Goal: Task Accomplishment & Management: Complete application form

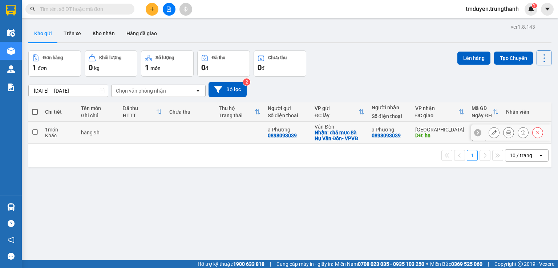
click at [492, 130] on icon at bounding box center [494, 132] width 5 height 5
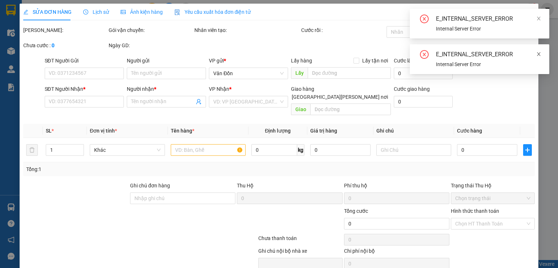
click at [541, 53] on icon "close" at bounding box center [538, 54] width 5 height 5
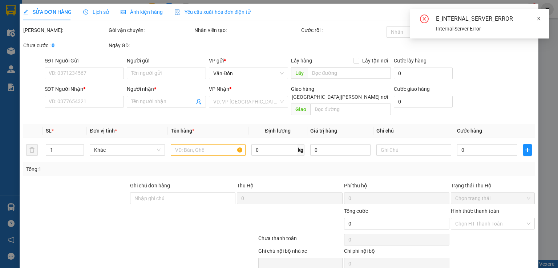
click at [537, 16] on icon "close" at bounding box center [538, 18] width 5 height 5
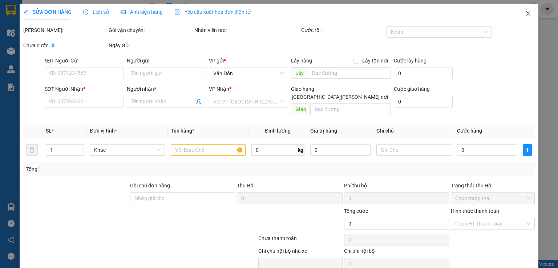
click at [525, 11] on span "Close" at bounding box center [528, 14] width 20 height 20
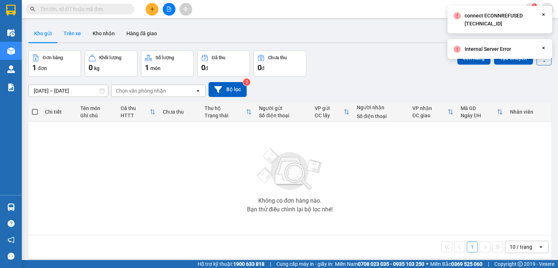
click at [70, 37] on button "Trên xe" at bounding box center [72, 33] width 29 height 17
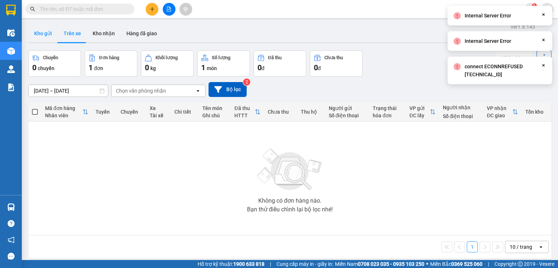
click at [46, 37] on button "Kho gửi" at bounding box center [42, 33] width 29 height 17
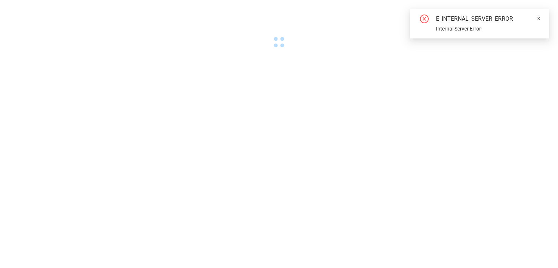
click at [540, 18] on icon "close" at bounding box center [538, 18] width 5 height 5
click at [541, 17] on icon "close" at bounding box center [538, 18] width 5 height 5
click at [540, 16] on span at bounding box center [538, 19] width 5 height 6
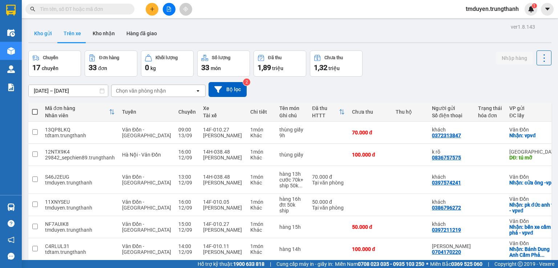
click at [48, 37] on button "Kho gửi" at bounding box center [42, 33] width 29 height 17
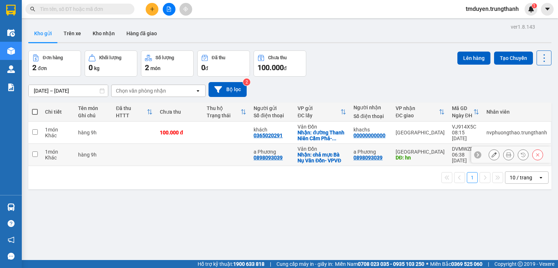
click at [489, 154] on button at bounding box center [494, 155] width 10 height 13
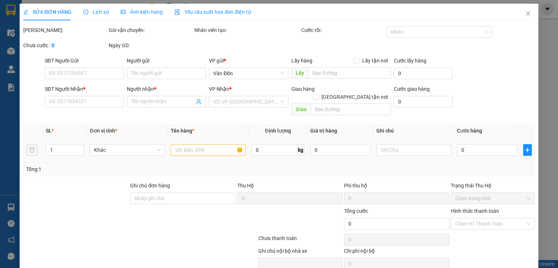
type input "0898093039"
type input "a Phương"
checkbox input "true"
type input "chả mực Bà Nụ Vân Đồn- VPVĐ"
type input "0898093039"
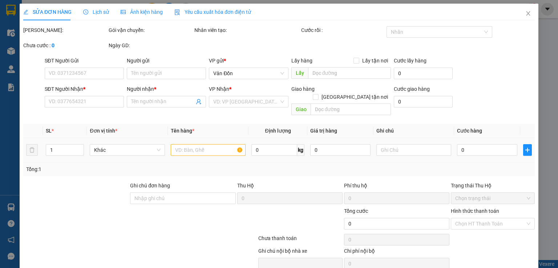
type input "a Phương"
type input "hn"
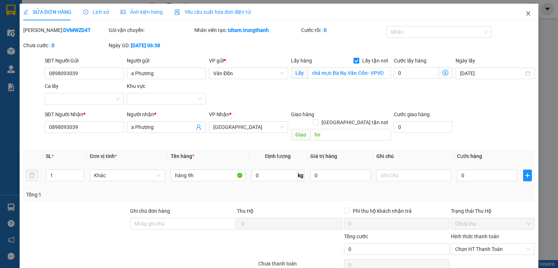
click at [525, 14] on icon "close" at bounding box center [528, 14] width 6 height 6
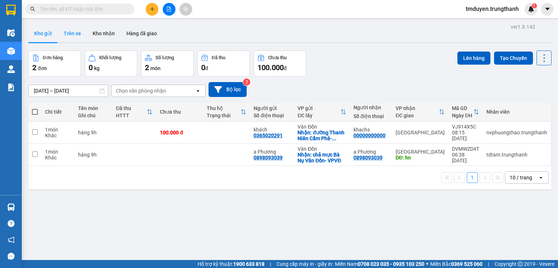
click at [67, 32] on button "Trên xe" at bounding box center [72, 33] width 29 height 17
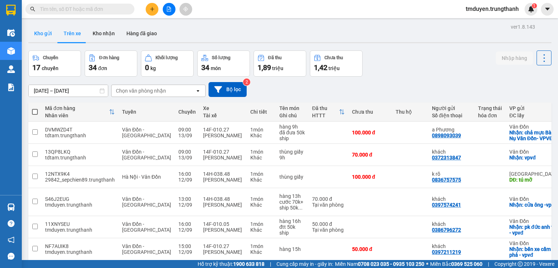
click at [47, 29] on button "Kho gửi" at bounding box center [42, 33] width 29 height 17
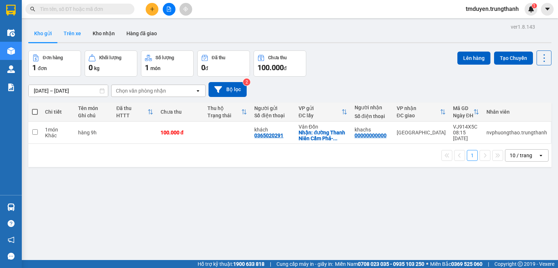
click at [70, 30] on button "Trên xe" at bounding box center [72, 33] width 29 height 17
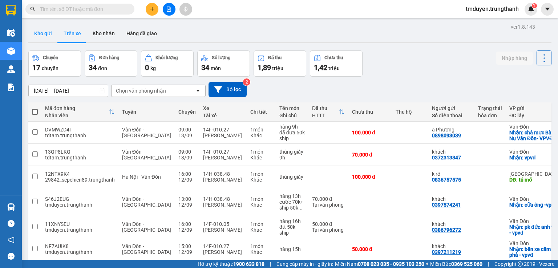
click at [49, 34] on button "Kho gửi" at bounding box center [42, 33] width 29 height 17
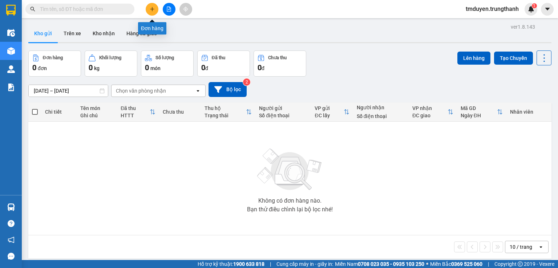
click at [149, 13] on button at bounding box center [152, 9] width 13 height 13
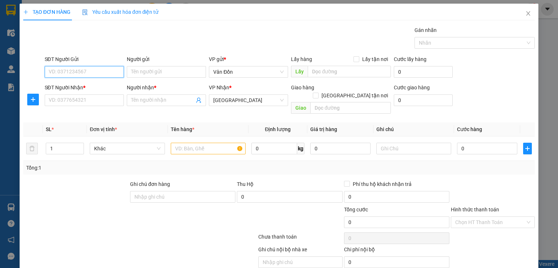
paste input "0974621666"
type input "0974621666"
click at [96, 84] on div "0974621666 - [PERSON_NAME]" at bounding box center [84, 86] width 72 height 8
type input "[PERSON_NAME]"
checkbox input "true"
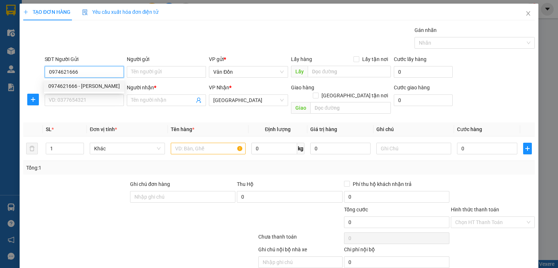
type input "đèn xanh đèn đỏ, [PERSON_NAME], Cẩm Phả -VPĐ"
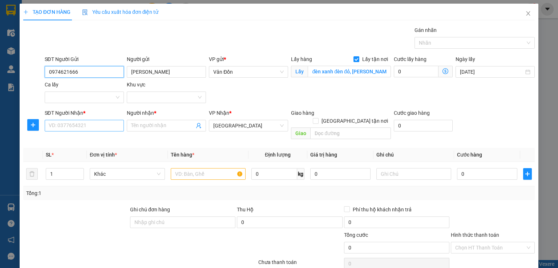
type input "0974621666"
click at [91, 124] on input "SĐT Người Nhận *" at bounding box center [84, 126] width 79 height 12
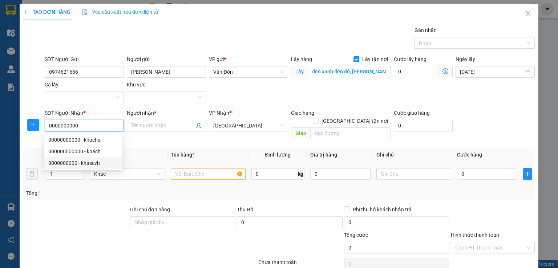
type input "0000000000"
click at [198, 172] on div at bounding box center [208, 174] width 75 height 15
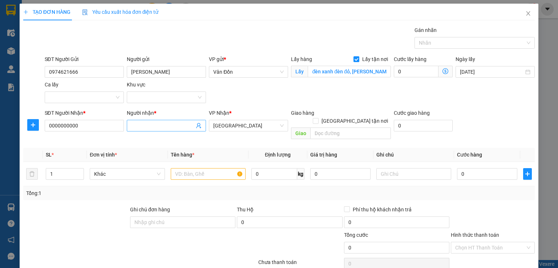
click at [144, 125] on input "Người nhận *" at bounding box center [162, 126] width 63 height 8
type input "k"
click at [196, 168] on input "text" at bounding box center [208, 174] width 75 height 12
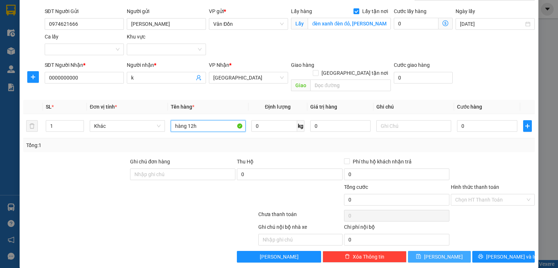
type input "hàng 12h"
click at [445, 251] on button "[PERSON_NAME]" at bounding box center [439, 257] width 63 height 12
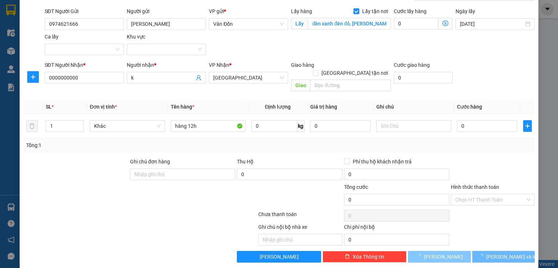
checkbox input "false"
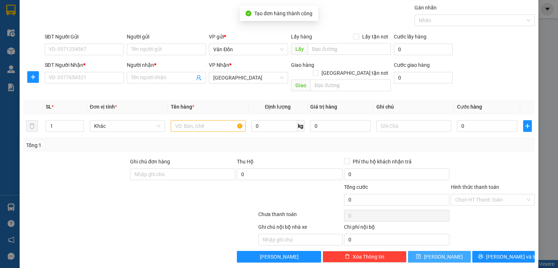
scroll to position [0, 0]
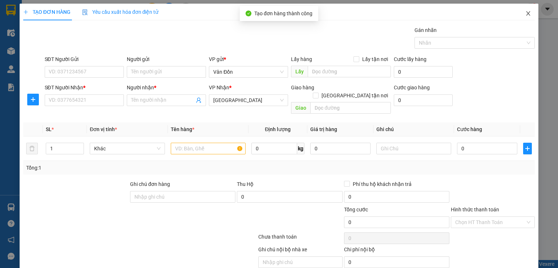
click at [521, 17] on span "Close" at bounding box center [528, 14] width 20 height 20
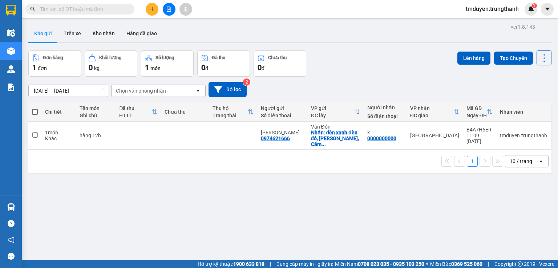
click at [98, 8] on input "text" at bounding box center [83, 9] width 86 height 8
paste input "0979999881"
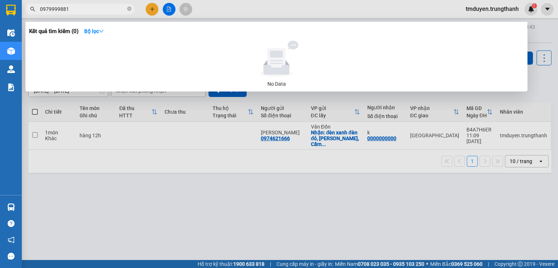
click at [41, 5] on input "0979999881" at bounding box center [83, 9] width 86 height 8
click at [79, 7] on input "0979999881" at bounding box center [83, 9] width 86 height 8
drag, startPoint x: 71, startPoint y: 12, endPoint x: 28, endPoint y: 10, distance: 43.3
click at [28, 11] on span "0979999881" at bounding box center [79, 9] width 109 height 11
paste input "333543802"
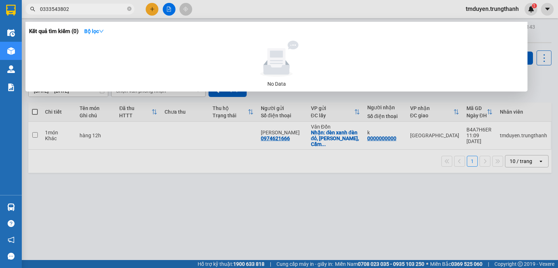
type input "0333543802"
click at [129, 7] on icon "close-circle" at bounding box center [129, 9] width 4 height 4
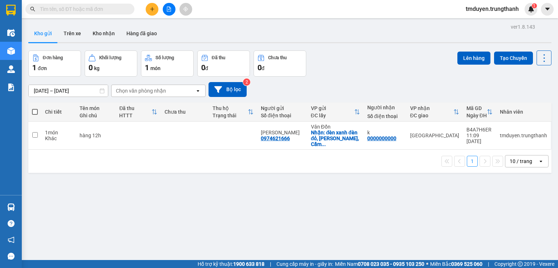
click at [149, 17] on div "Kết quả tìm kiếm ( 0 ) Bộ lọc No Data tmduyen.trungthanh 1" at bounding box center [279, 9] width 558 height 18
click at [150, 10] on icon "plus" at bounding box center [152, 9] width 5 height 5
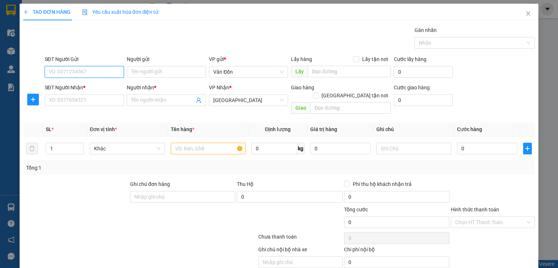
click at [58, 70] on input "SĐT Người Gửi" at bounding box center [84, 72] width 79 height 12
click at [199, 144] on input "text" at bounding box center [208, 149] width 75 height 12
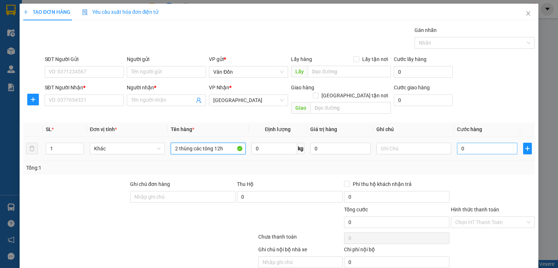
type input "2 thùng các tông 12h"
click at [477, 143] on input "0" at bounding box center [487, 149] width 60 height 12
type input "2"
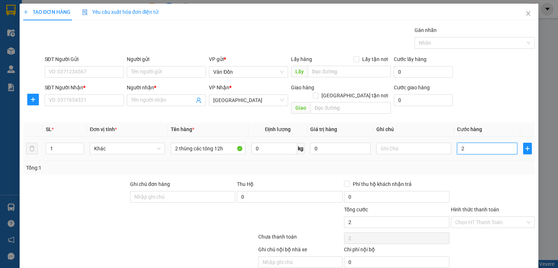
type input "20"
type input "200"
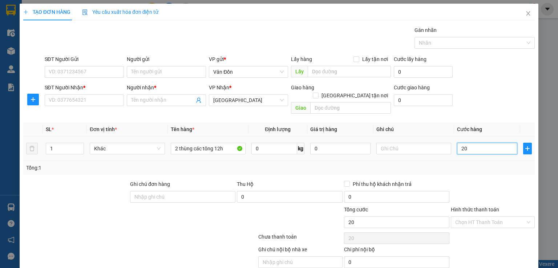
type input "200"
type input "200.000"
click at [102, 76] on input "SĐT Người Gửi" at bounding box center [84, 72] width 79 height 12
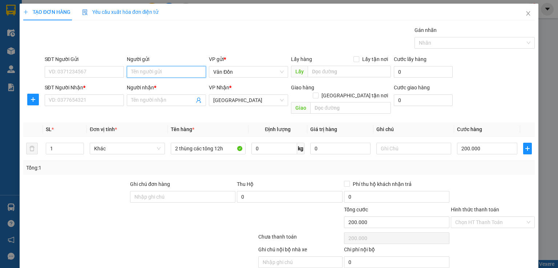
click at [149, 71] on input "Người gửi" at bounding box center [166, 72] width 79 height 12
type input "[PERSON_NAME]"
click at [182, 89] on div "[PERSON_NAME] - 0904239536" at bounding box center [166, 86] width 72 height 8
type input "0904239536"
type input "[PERSON_NAME]"
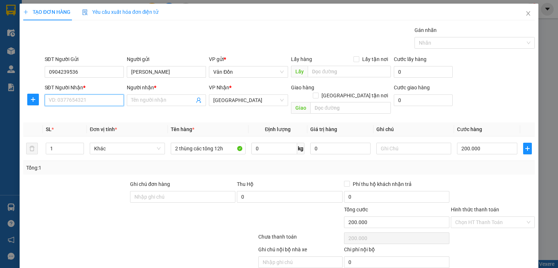
click at [73, 98] on input "SĐT Người Nhận *" at bounding box center [84, 100] width 79 height 12
click at [167, 71] on input "[PERSON_NAME]" at bounding box center [166, 72] width 79 height 12
click at [97, 97] on input "SĐT Người Nhận *" at bounding box center [84, 100] width 79 height 12
click at [355, 60] on input "Lấy tận nơi" at bounding box center [356, 58] width 5 height 5
checkbox input "true"
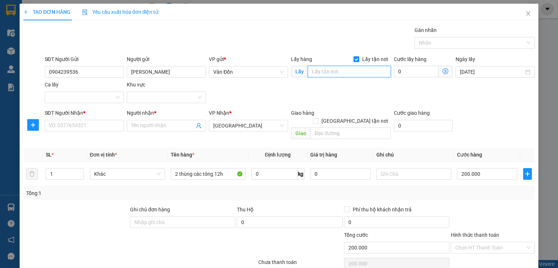
click at [350, 70] on input "text" at bounding box center [349, 72] width 83 height 12
type input "vpvđ"
click at [85, 124] on input "SĐT Người Nhận *" at bounding box center [84, 126] width 79 height 12
paste input "0914158309"
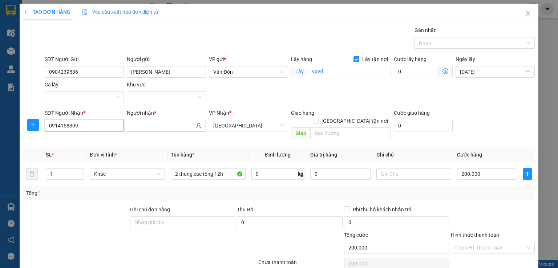
type input "0914158309"
click at [171, 128] on input "Người nhận *" at bounding box center [162, 126] width 63 height 8
type input "[PERSON_NAME]"
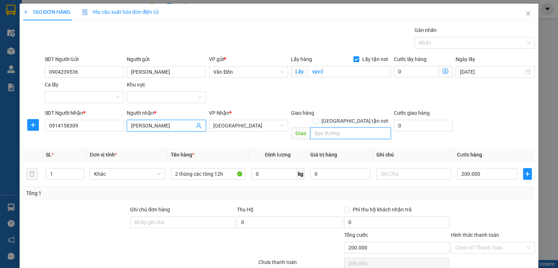
click at [334, 128] on input "text" at bounding box center [350, 134] width 81 height 12
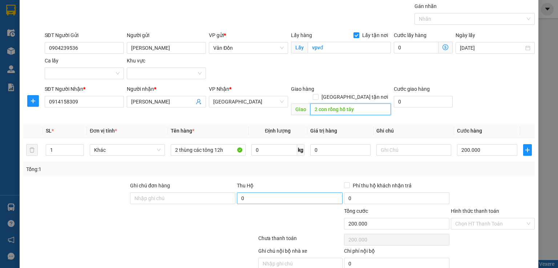
scroll to position [36, 0]
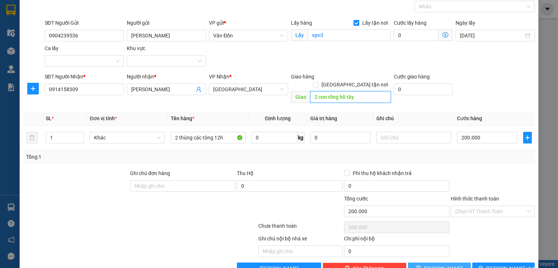
type input "2 con rồng hồ tây"
click at [421, 266] on span "save" at bounding box center [418, 269] width 5 height 6
checkbox input "false"
type input "0"
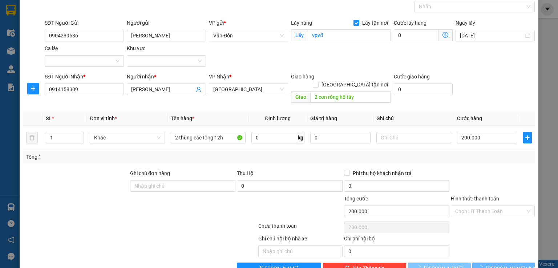
type input "0"
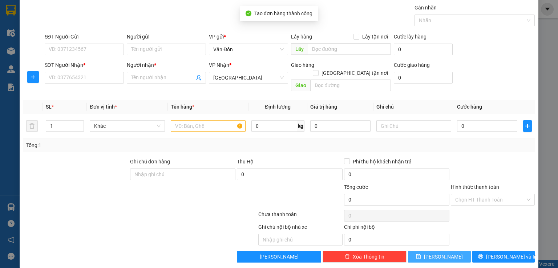
scroll to position [0, 0]
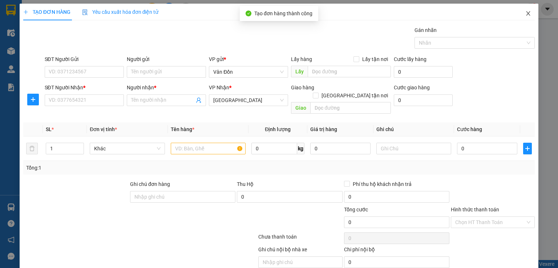
click at [526, 13] on icon "close" at bounding box center [528, 13] width 4 height 4
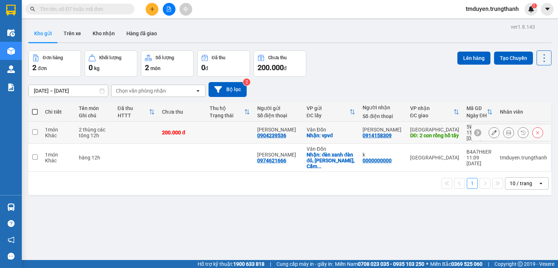
click at [34, 131] on input "checkbox" at bounding box center [34, 131] width 5 height 5
checkbox input "true"
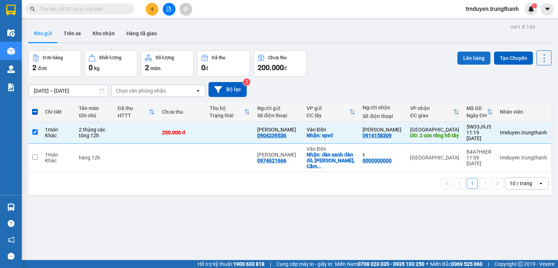
click at [469, 59] on button "Lên hàng" at bounding box center [473, 58] width 33 height 13
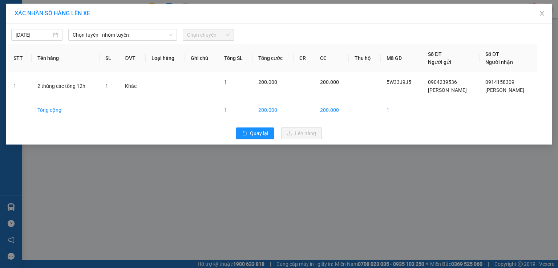
click at [204, 31] on span "Chọn chuyến" at bounding box center [208, 34] width 43 height 11
click at [151, 35] on span "Chọn tuyến - nhóm tuyến" at bounding box center [123, 34] width 100 height 11
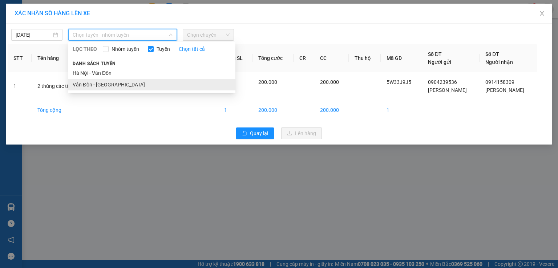
click at [118, 82] on li "Vân Đồn - [GEOGRAPHIC_DATA]" at bounding box center [151, 85] width 167 height 12
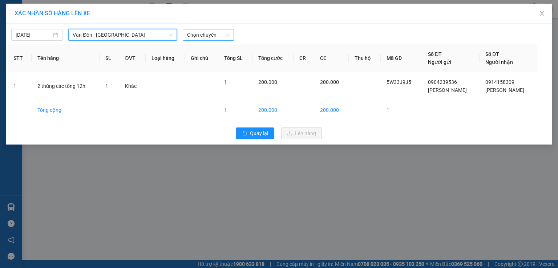
click at [205, 32] on span "Chọn chuyến" at bounding box center [208, 34] width 43 height 11
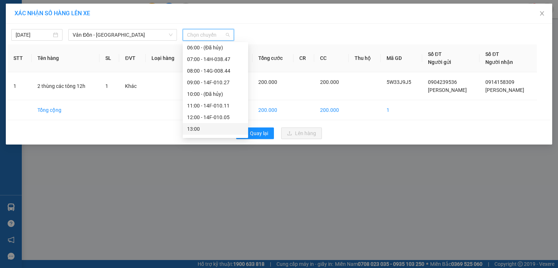
scroll to position [73, 0]
click at [206, 94] on div "12:00 - 14F-010.05" at bounding box center [215, 93] width 57 height 8
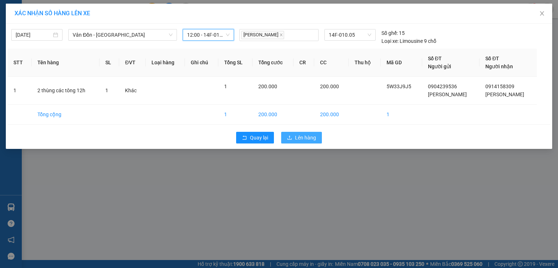
click at [294, 140] on button "Lên hàng" at bounding box center [301, 138] width 41 height 12
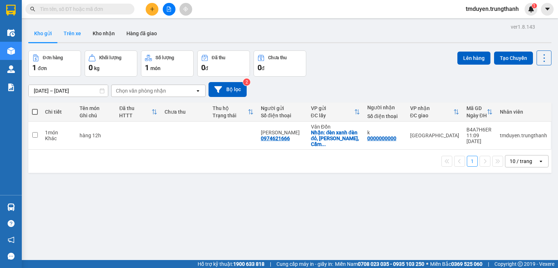
click at [71, 36] on button "Trên xe" at bounding box center [72, 33] width 29 height 17
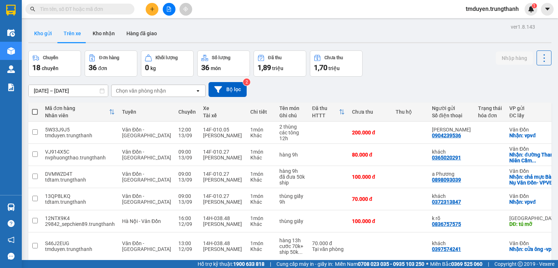
drag, startPoint x: 38, startPoint y: 33, endPoint x: 58, endPoint y: 4, distance: 35.3
click at [38, 33] on button "Kho gửi" at bounding box center [42, 33] width 29 height 17
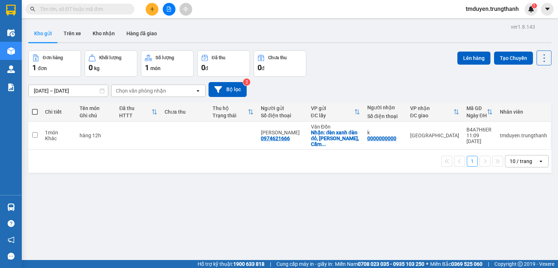
click at [78, 6] on input "text" at bounding box center [83, 9] width 86 height 8
paste input "0333543802"
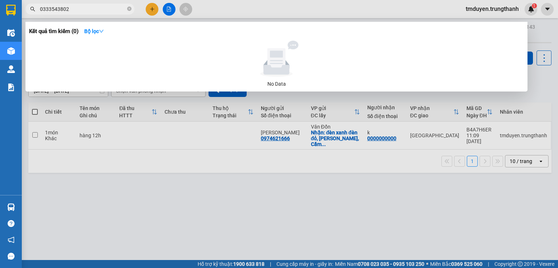
click at [41, 9] on input "0333543802" at bounding box center [83, 9] width 86 height 8
type input "0333543802"
click at [130, 5] on span at bounding box center [129, 9] width 4 height 8
click at [129, 9] on icon "close-circle" at bounding box center [129, 9] width 4 height 4
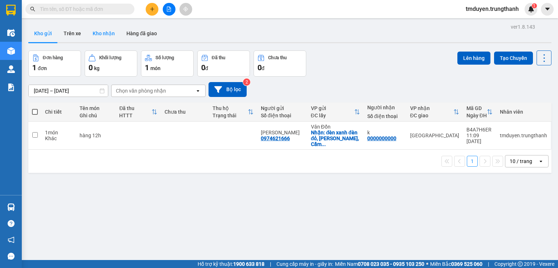
click at [87, 34] on button "Kho nhận" at bounding box center [104, 33] width 34 height 17
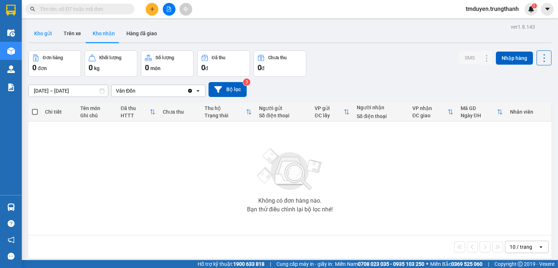
click at [39, 32] on button "Kho gửi" at bounding box center [42, 33] width 29 height 17
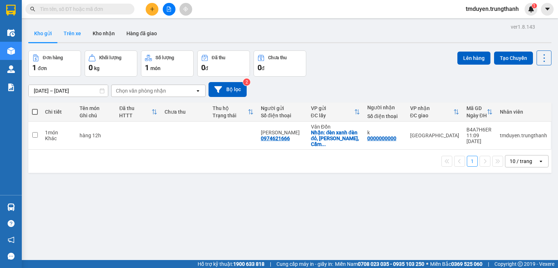
click at [75, 38] on button "Trên xe" at bounding box center [72, 33] width 29 height 17
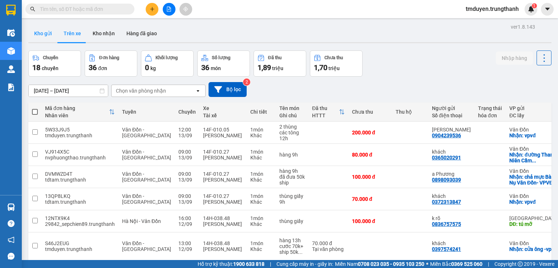
click at [37, 27] on button "Kho gửi" at bounding box center [42, 33] width 29 height 17
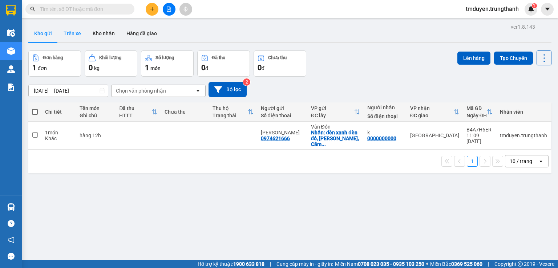
click at [76, 26] on button "Trên xe" at bounding box center [72, 33] width 29 height 17
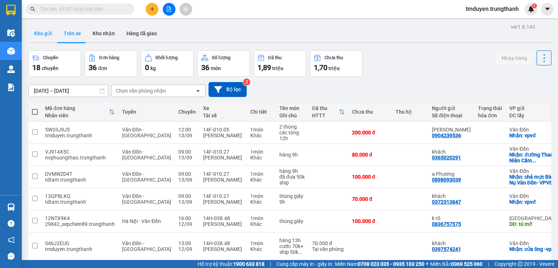
click at [49, 35] on button "Kho gửi" at bounding box center [42, 33] width 29 height 17
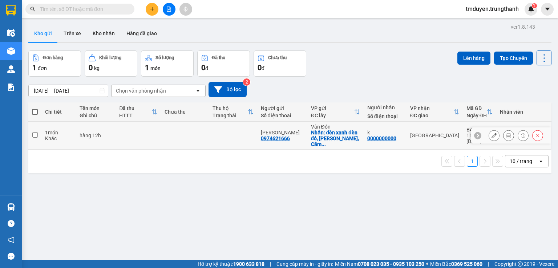
click at [492, 134] on icon at bounding box center [494, 135] width 5 height 5
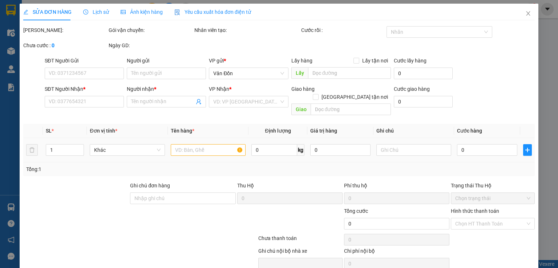
type input "0974621666"
type input "[PERSON_NAME]"
checkbox input "true"
type input "đèn xanh đèn đỏ, [PERSON_NAME], Cẩm Phả -VPĐ"
type input "0000000000"
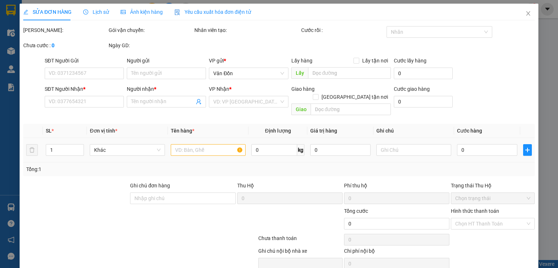
type input "k"
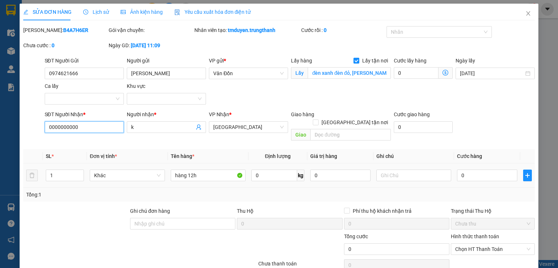
drag, startPoint x: 82, startPoint y: 124, endPoint x: 35, endPoint y: 122, distance: 46.6
click at [35, 122] on div "SĐT Người Nhận * 0000000000 Người nhận * k VP Nhận * [GEOGRAPHIC_DATA] Giao hàn…" at bounding box center [279, 126] width 513 height 33
paste input "935556286"
type input "0935556286"
click at [142, 128] on input "k" at bounding box center [162, 127] width 63 height 8
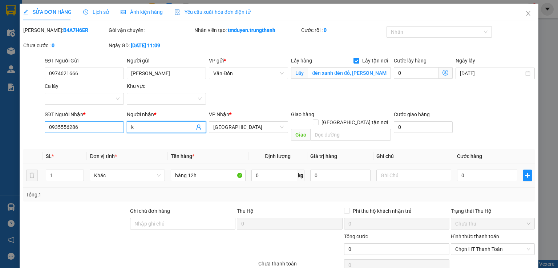
drag, startPoint x: 134, startPoint y: 122, endPoint x: 121, endPoint y: 121, distance: 12.4
click at [121, 121] on div "SĐT Người Nhận * 0935556286 Người nhận * k k VP Nhận * [GEOGRAPHIC_DATA] Giao h…" at bounding box center [289, 126] width 493 height 33
drag, startPoint x: 135, startPoint y: 124, endPoint x: 126, endPoint y: 129, distance: 10.1
click at [121, 124] on div "SĐT Người Nhận * 0935556286 Người nhận * k k VP Nhận * [GEOGRAPHIC_DATA] Giao h…" at bounding box center [289, 126] width 493 height 33
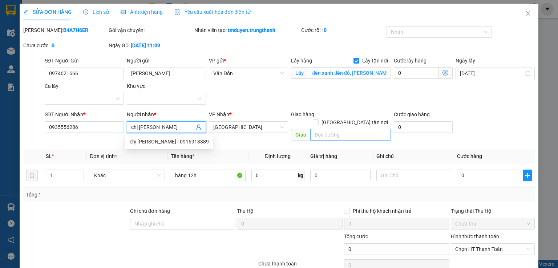
type input "chị [PERSON_NAME]"
click at [346, 129] on input "text" at bounding box center [350, 135] width 81 height 12
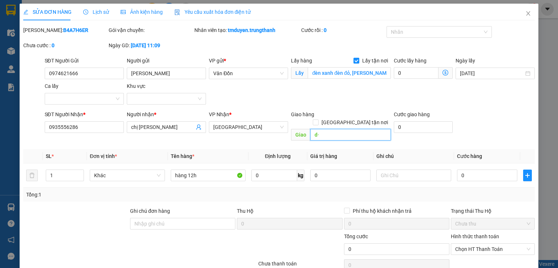
type input "d"
type input "đội cấn"
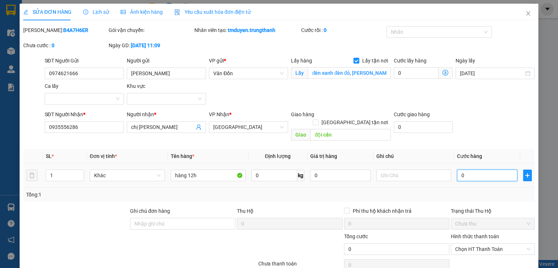
click at [469, 170] on input "0" at bounding box center [487, 176] width 60 height 12
type input "1"
type input "10"
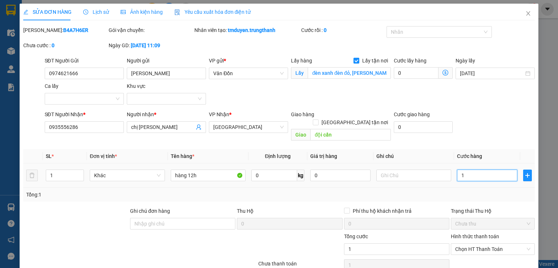
type input "10"
type input "100"
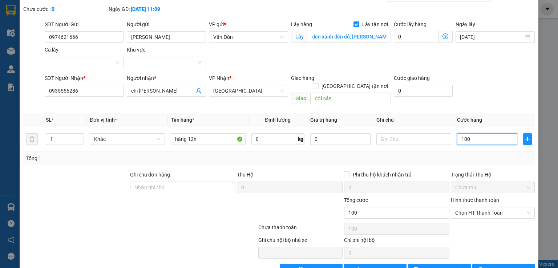
scroll to position [49, 0]
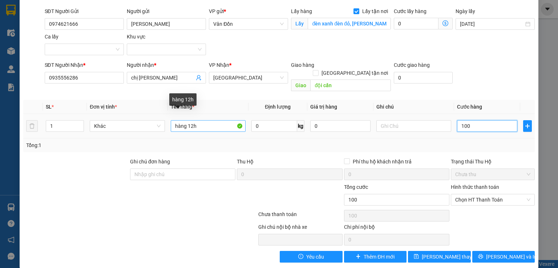
type input "100"
type input "100.000"
drag, startPoint x: 183, startPoint y: 117, endPoint x: 152, endPoint y: 117, distance: 30.9
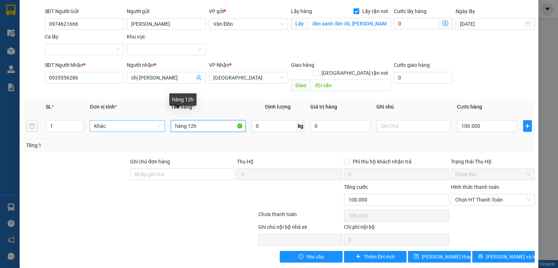
click at [152, 117] on tr "1 Khác hàng 12h 0 kg 0 100.000" at bounding box center [279, 126] width 512 height 24
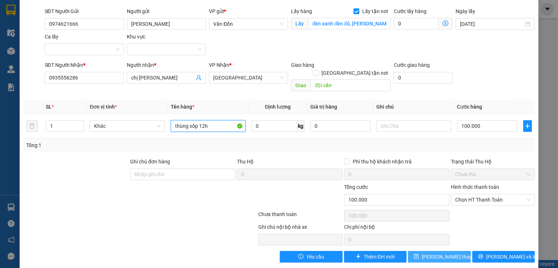
type input "thùng xốp 12h"
click at [436, 253] on span "[PERSON_NAME] thay đổi" at bounding box center [451, 257] width 58 height 8
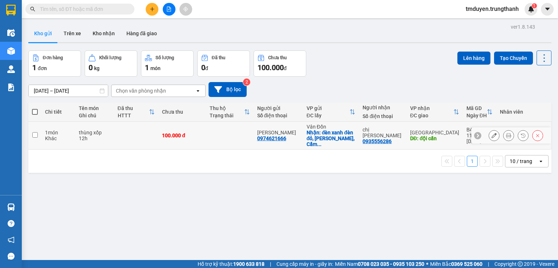
click at [35, 136] on td at bounding box center [34, 136] width 13 height 28
checkbox input "true"
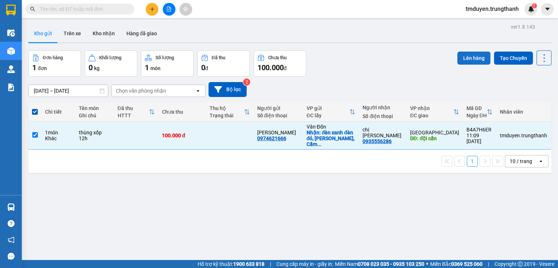
click at [465, 61] on button "Lên hàng" at bounding box center [473, 58] width 33 height 13
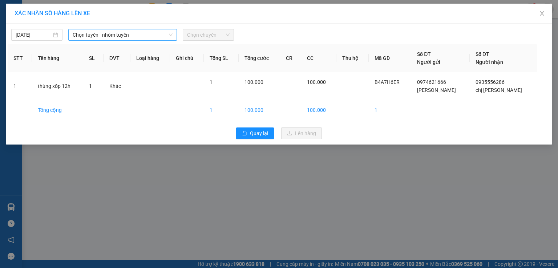
drag, startPoint x: 135, startPoint y: 31, endPoint x: 132, endPoint y: 39, distance: 8.5
click at [135, 31] on span "Chọn tuyến - nhóm tuyến" at bounding box center [123, 34] width 100 height 11
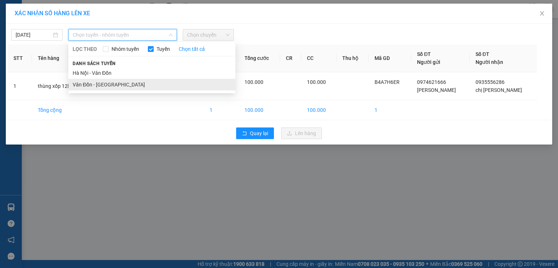
click at [105, 83] on li "Vân Đồn - [GEOGRAPHIC_DATA]" at bounding box center [151, 85] width 167 height 12
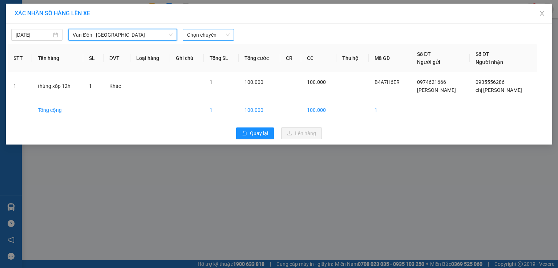
click at [200, 35] on span "Chọn chuyến" at bounding box center [208, 34] width 43 height 11
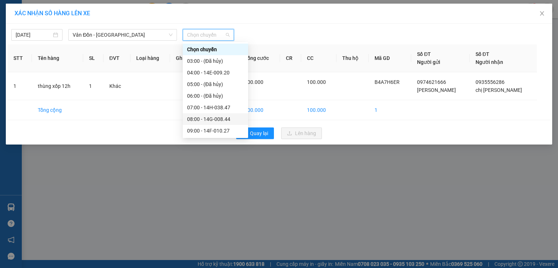
scroll to position [36, 0]
click at [193, 132] on div "12:00 - 14F-010.05" at bounding box center [215, 129] width 57 height 8
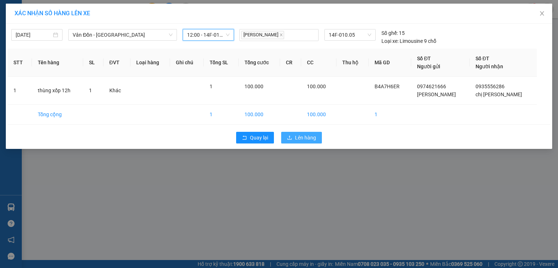
click at [304, 138] on span "Lên hàng" at bounding box center [305, 138] width 21 height 8
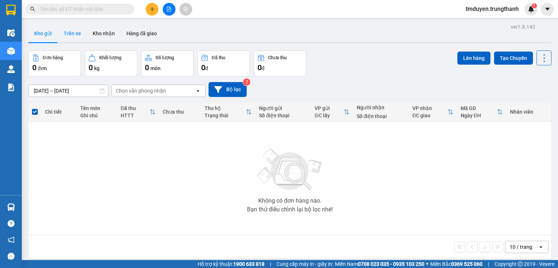
click at [69, 34] on button "Trên xe" at bounding box center [72, 33] width 29 height 17
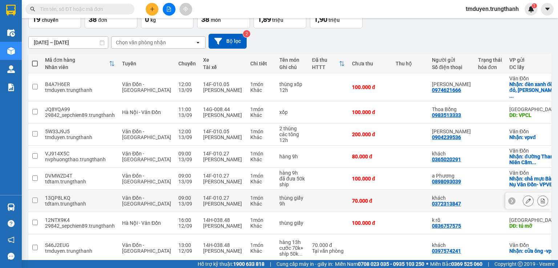
scroll to position [36, 0]
